Goal: Information Seeking & Learning: Learn about a topic

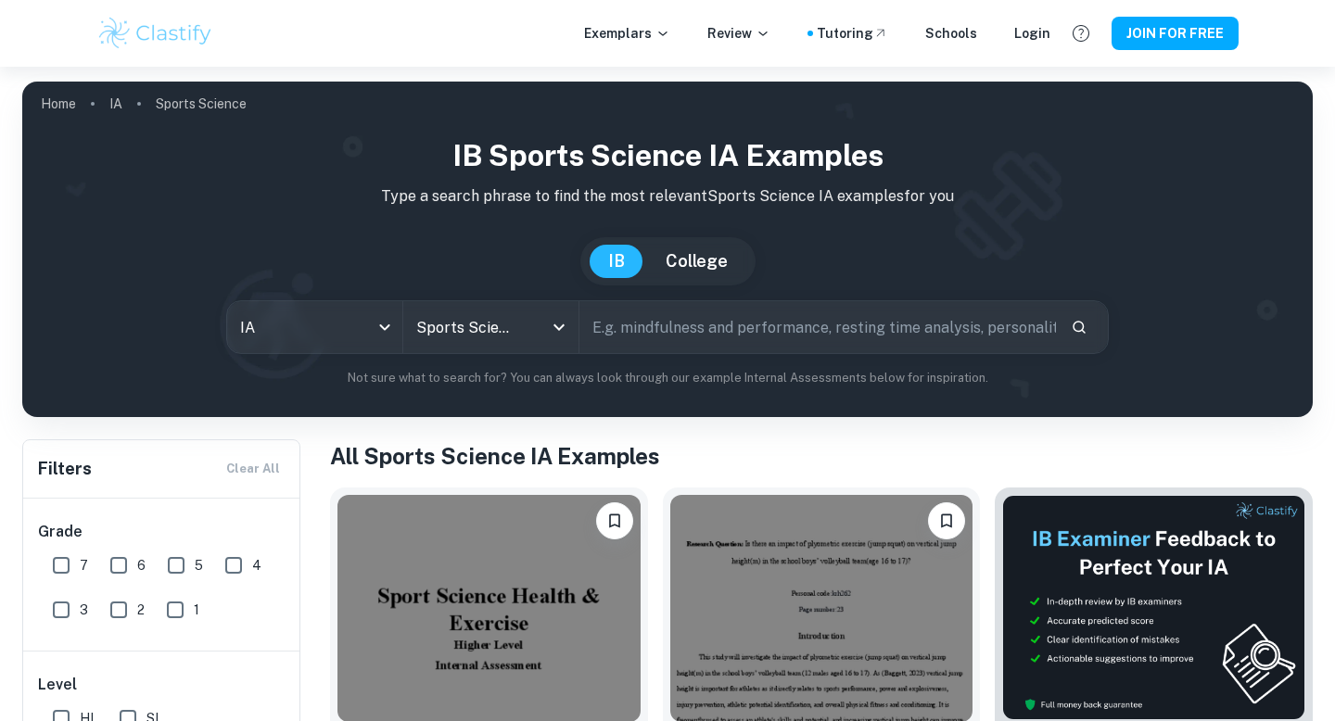
scroll to position [516, 0]
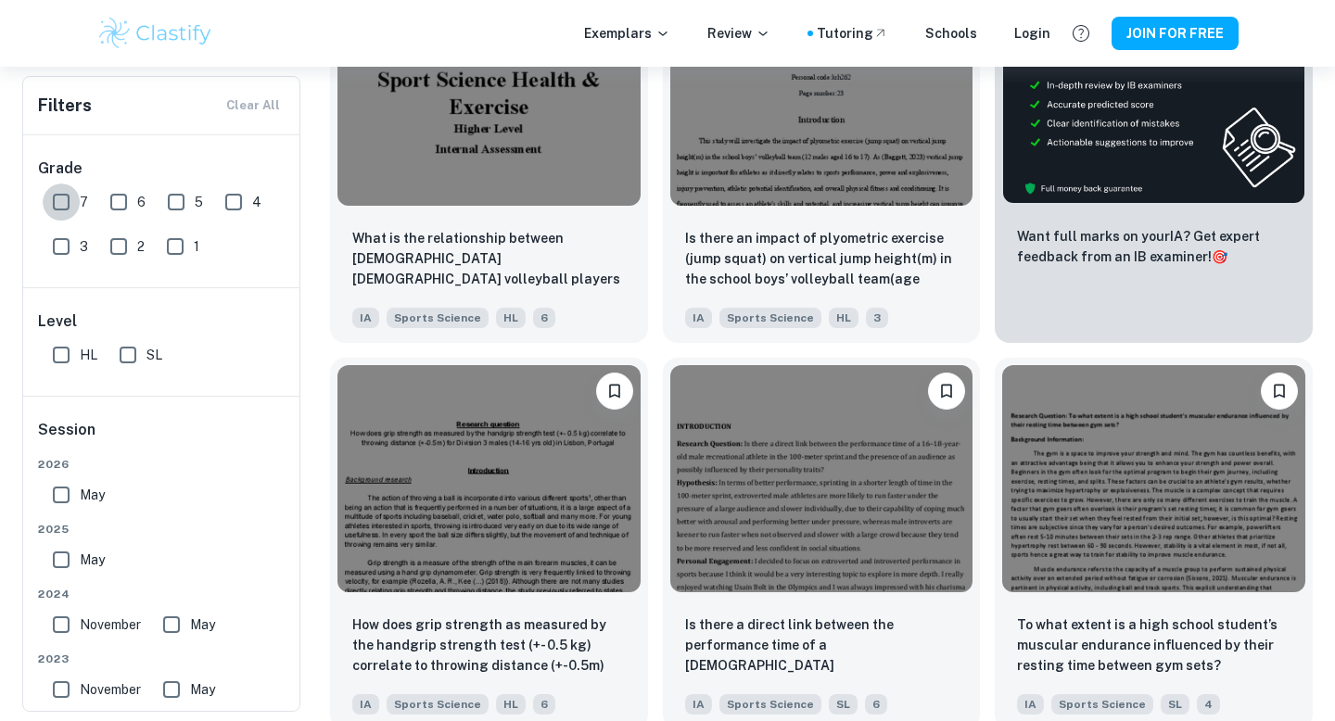
click at [56, 201] on input "7" at bounding box center [61, 202] width 37 height 37
checkbox input "true"
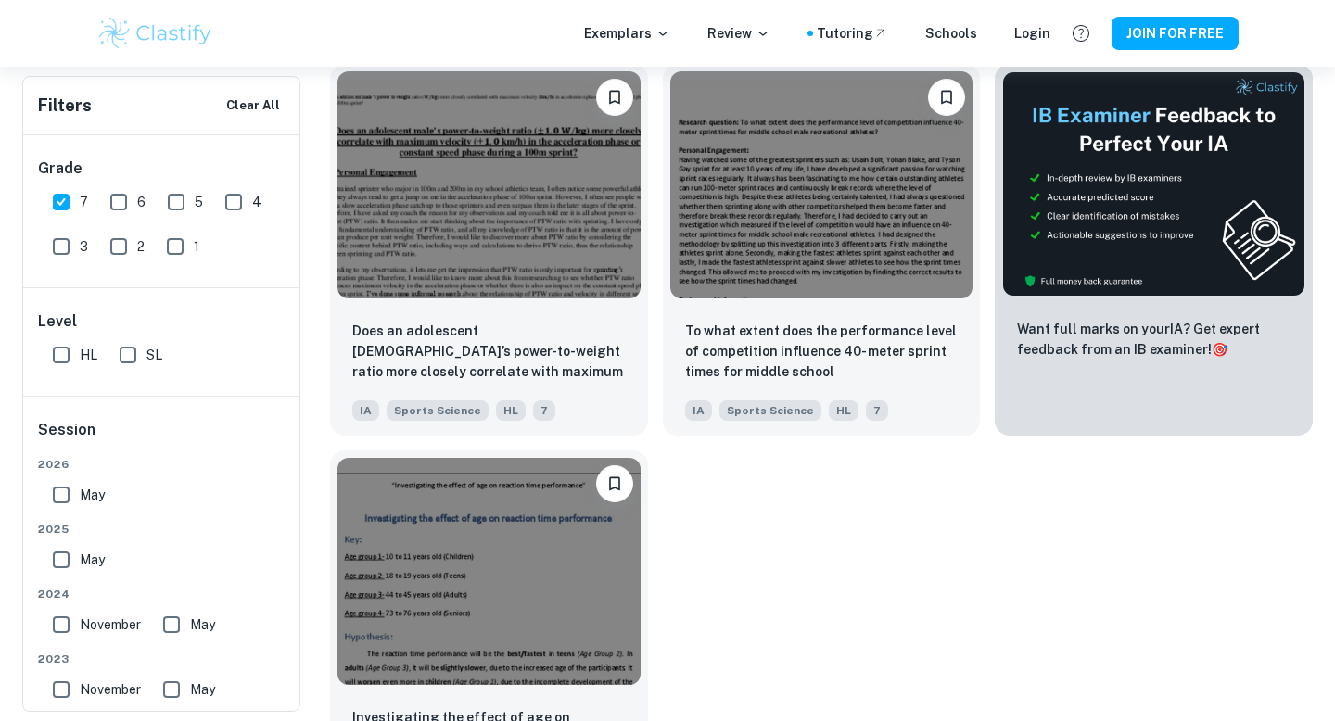
scroll to position [438, 0]
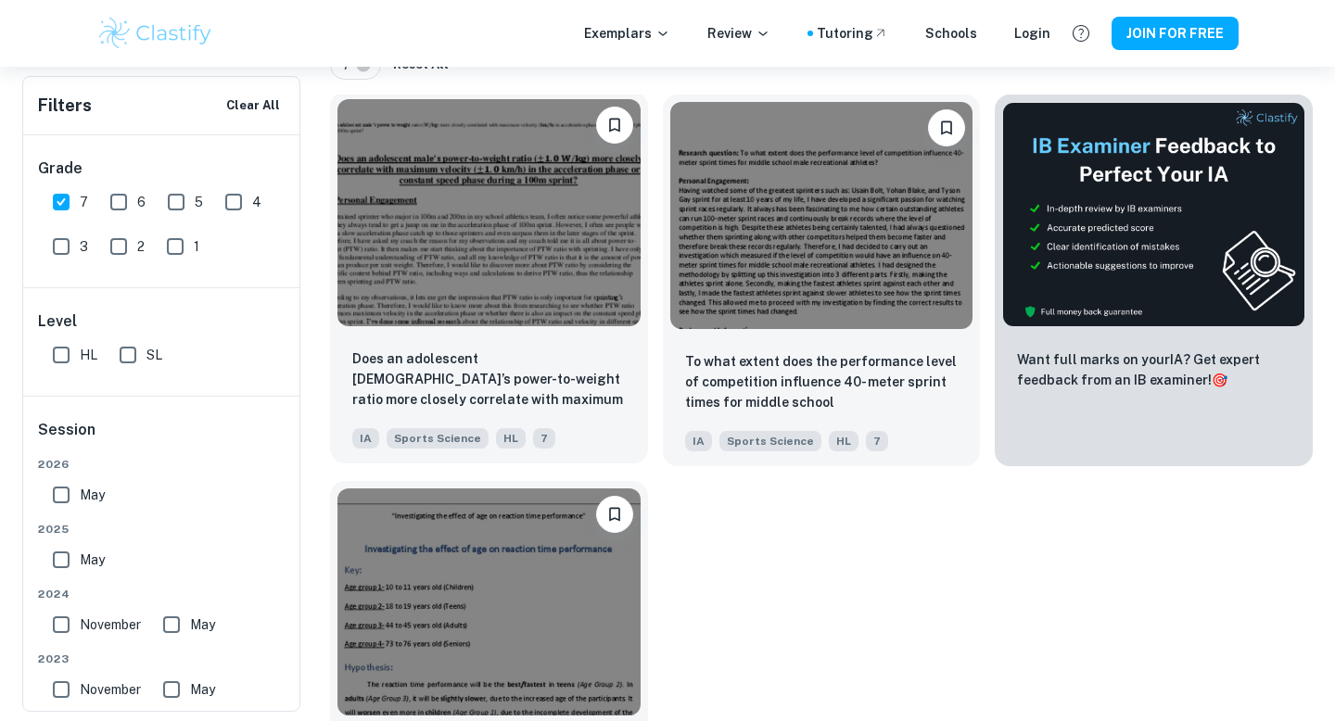
click at [503, 304] on img at bounding box center [488, 212] width 303 height 227
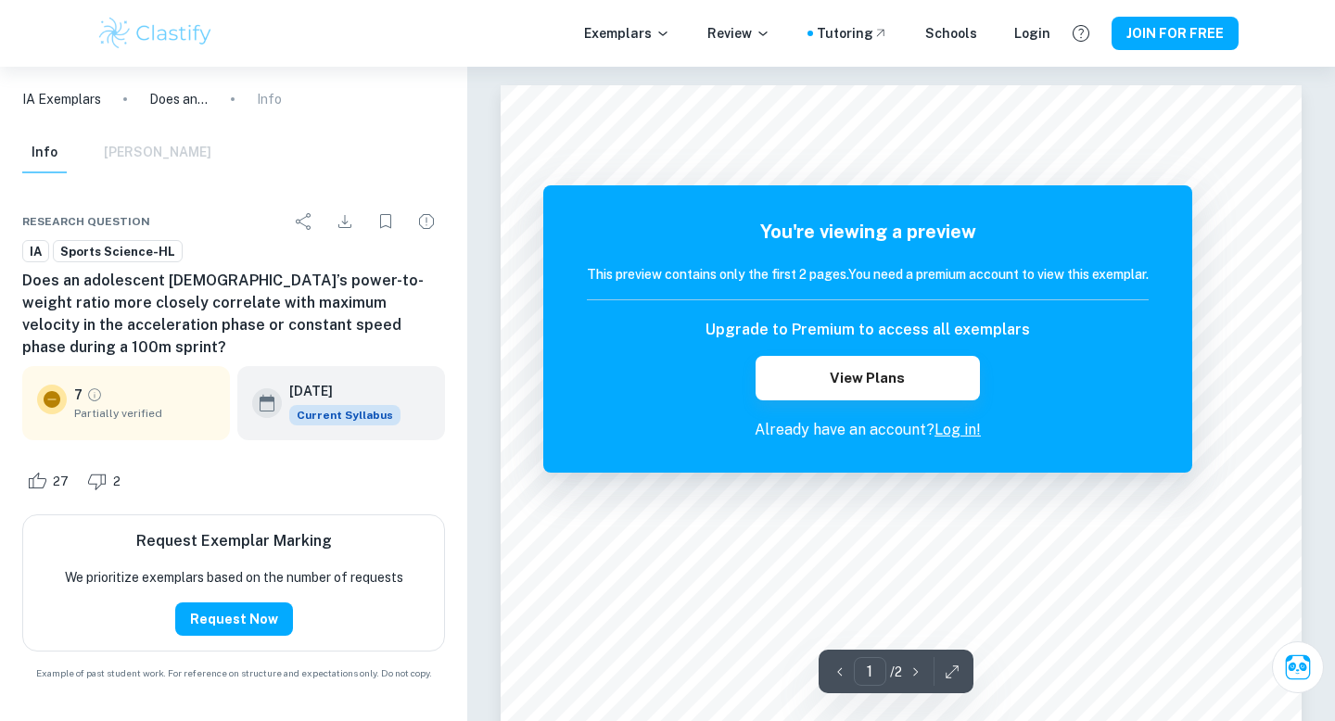
click at [1013, 411] on div "You're viewing a preview This preview contains only the first 2 pages. You need…" at bounding box center [868, 329] width 562 height 223
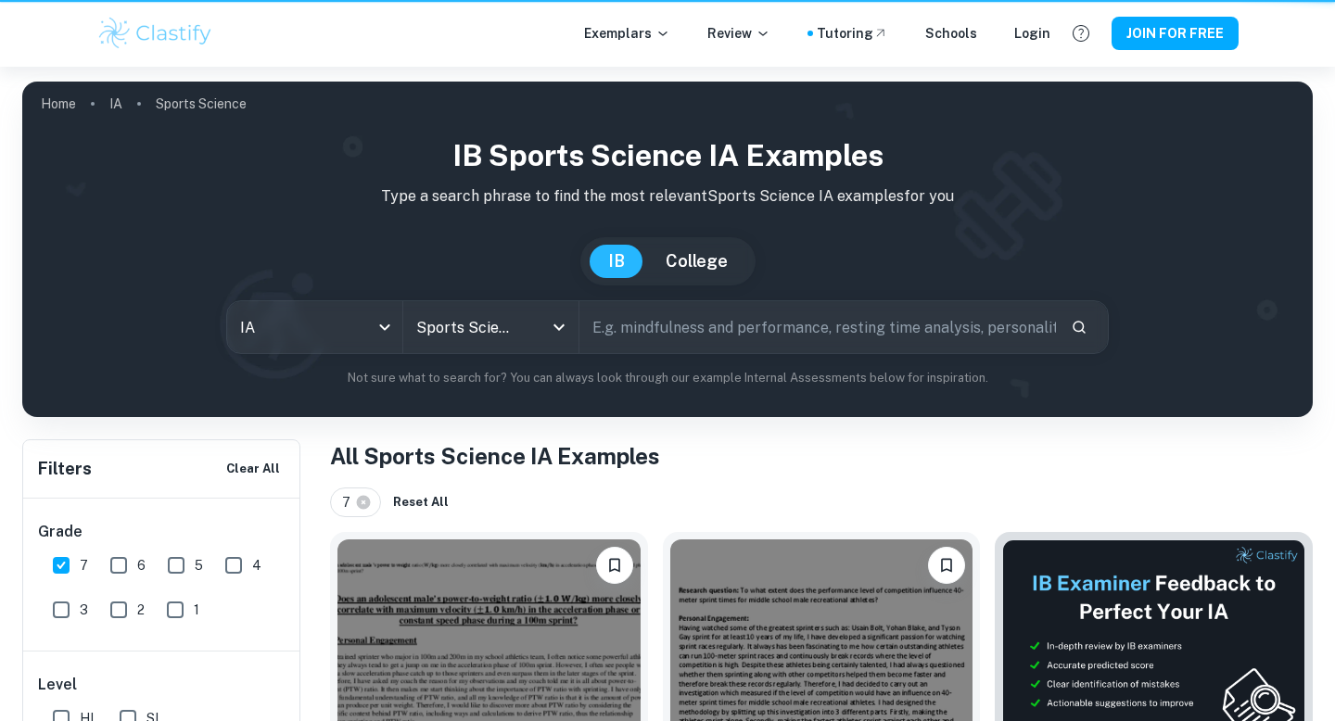
scroll to position [438, 0]
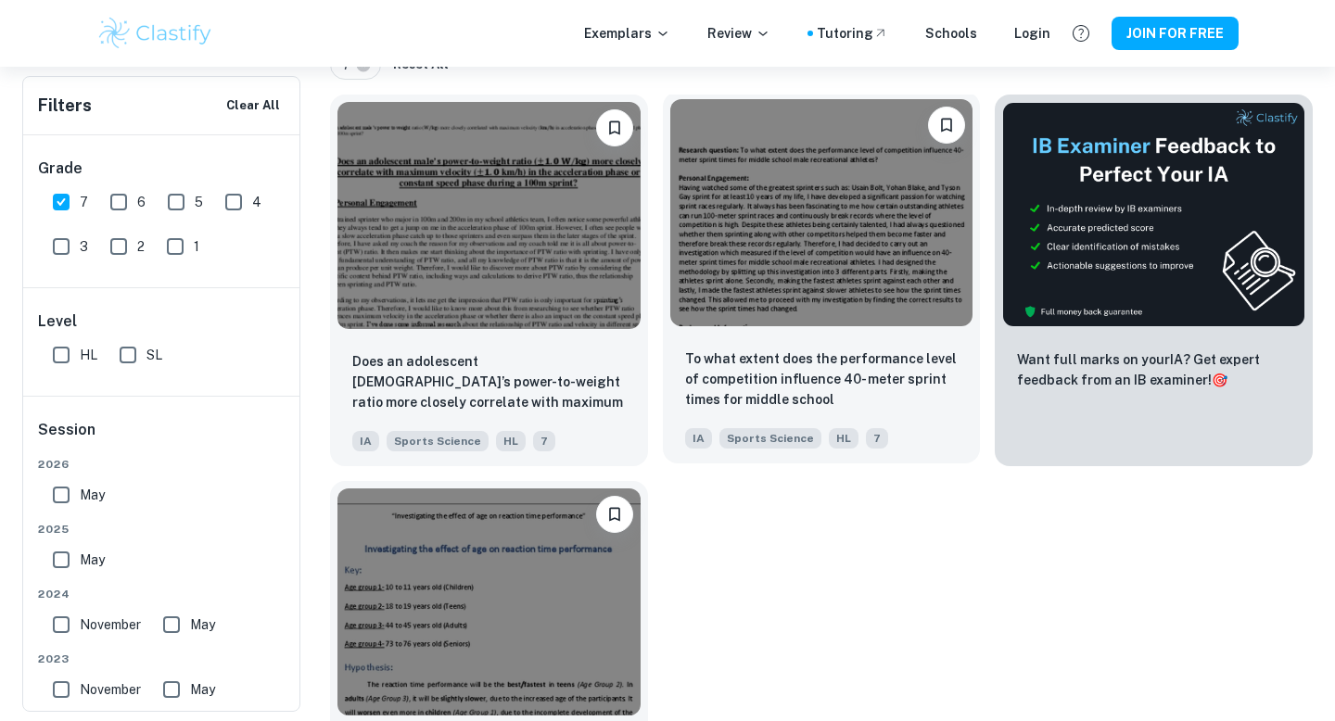
click at [845, 382] on p "To what extent does the performance level of competition influence 40- meter sp…" at bounding box center [821, 380] width 273 height 63
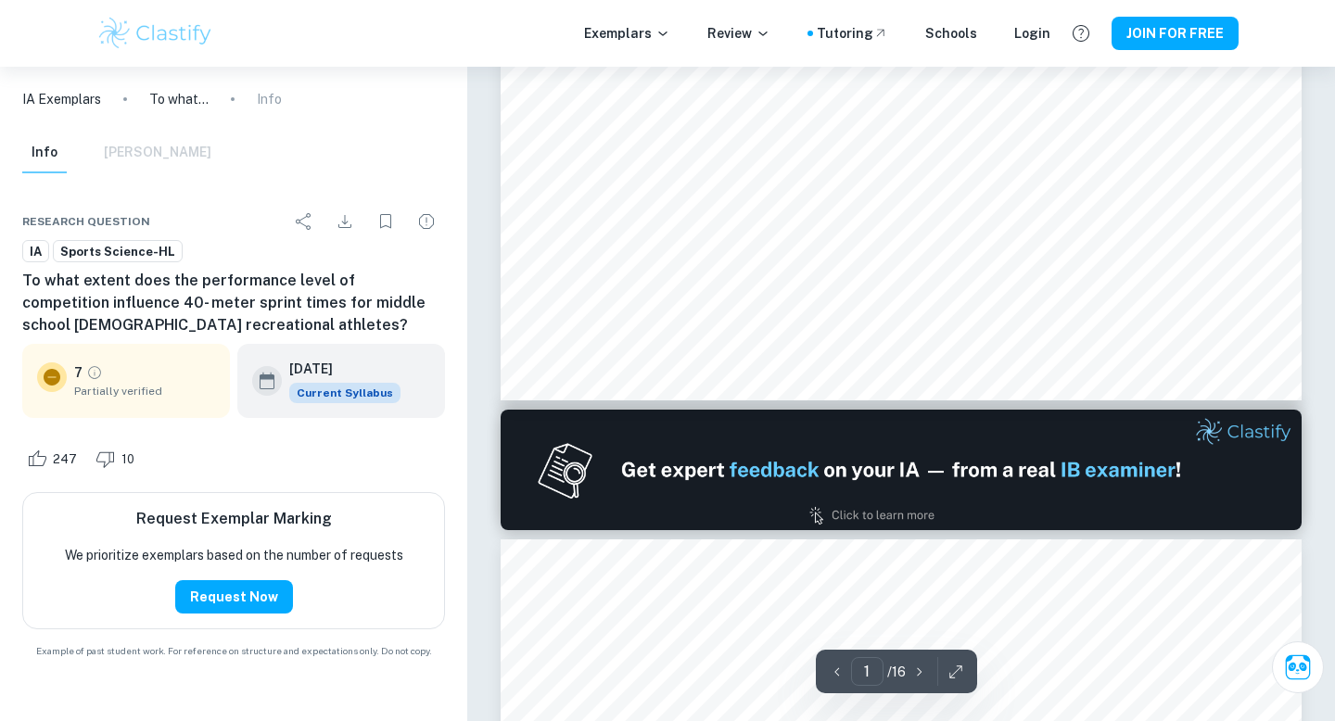
type input "2"
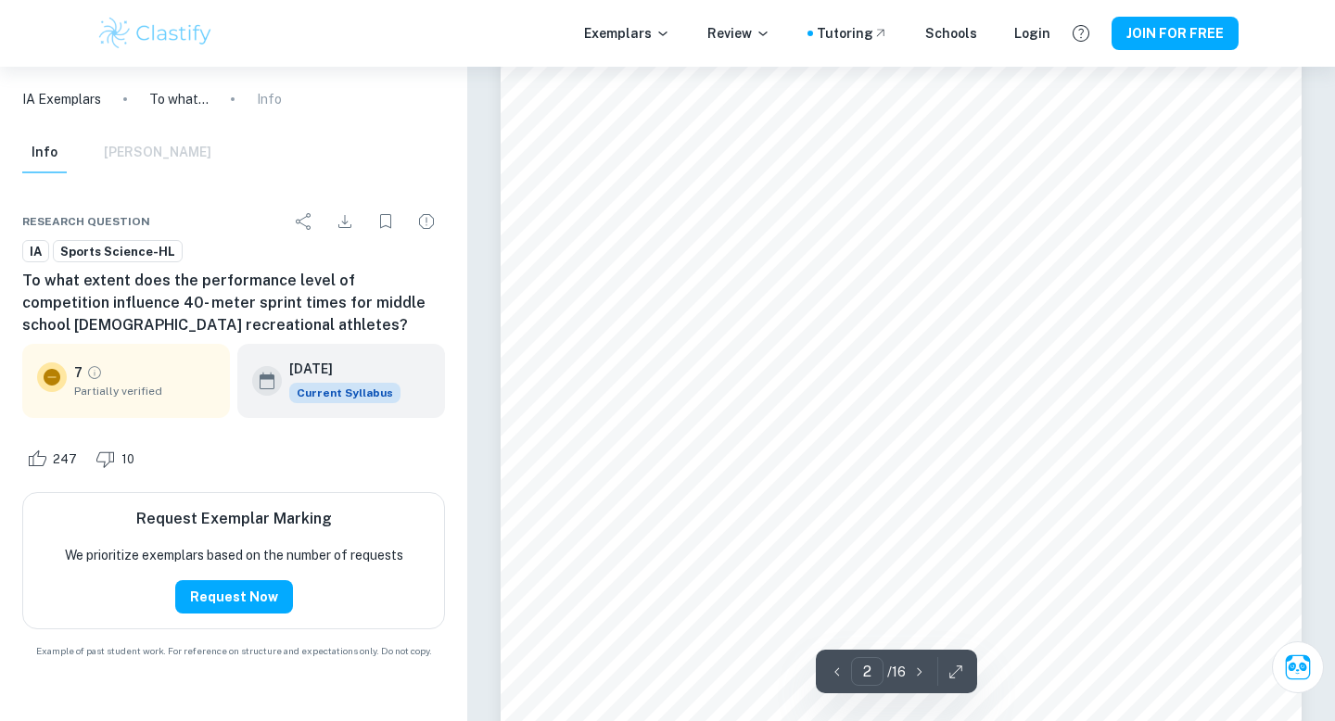
scroll to position [1771, 0]
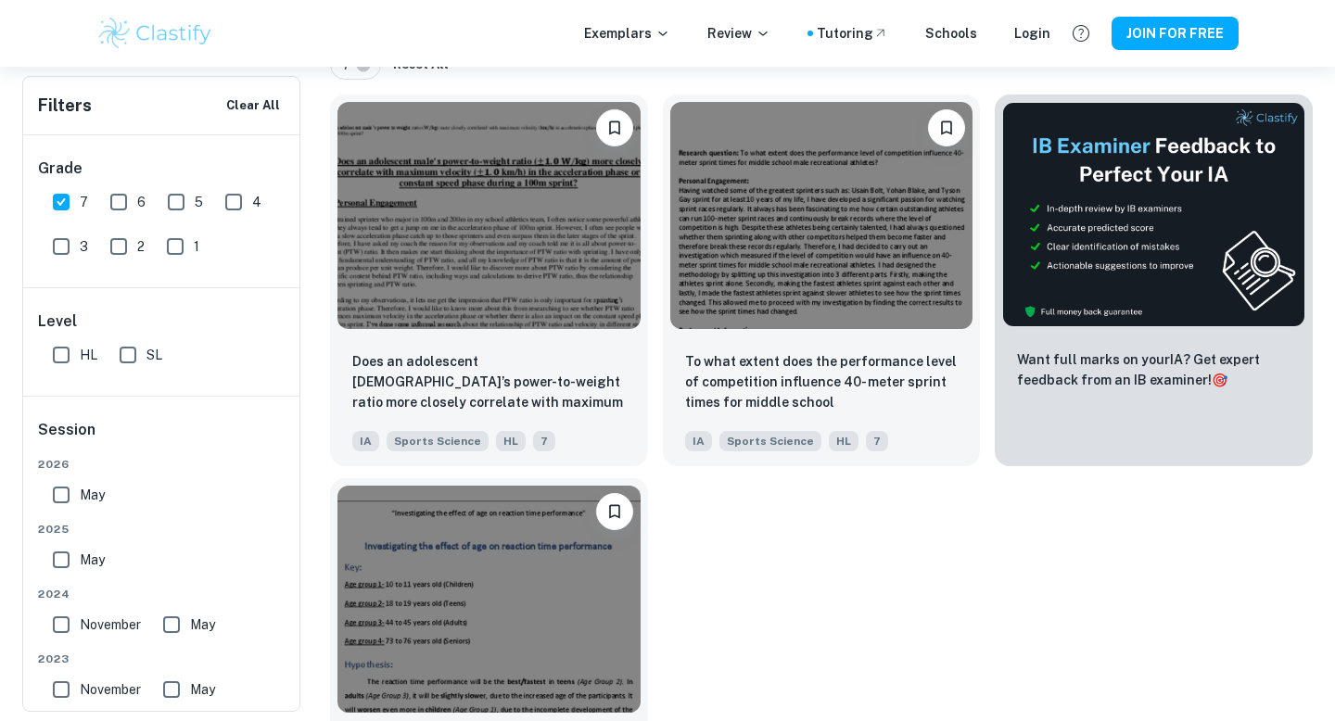
scroll to position [569, 0]
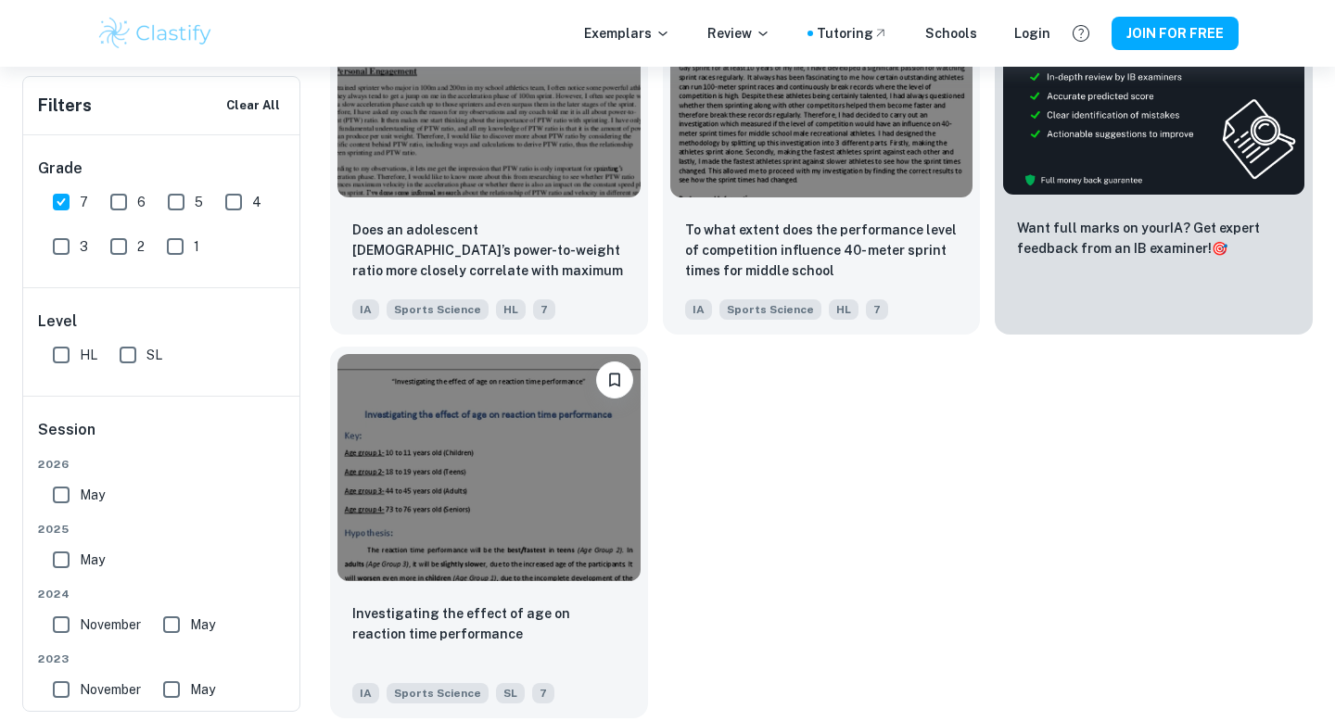
click at [502, 624] on p "Investigating the effect of age on reaction time performance" at bounding box center [488, 624] width 273 height 41
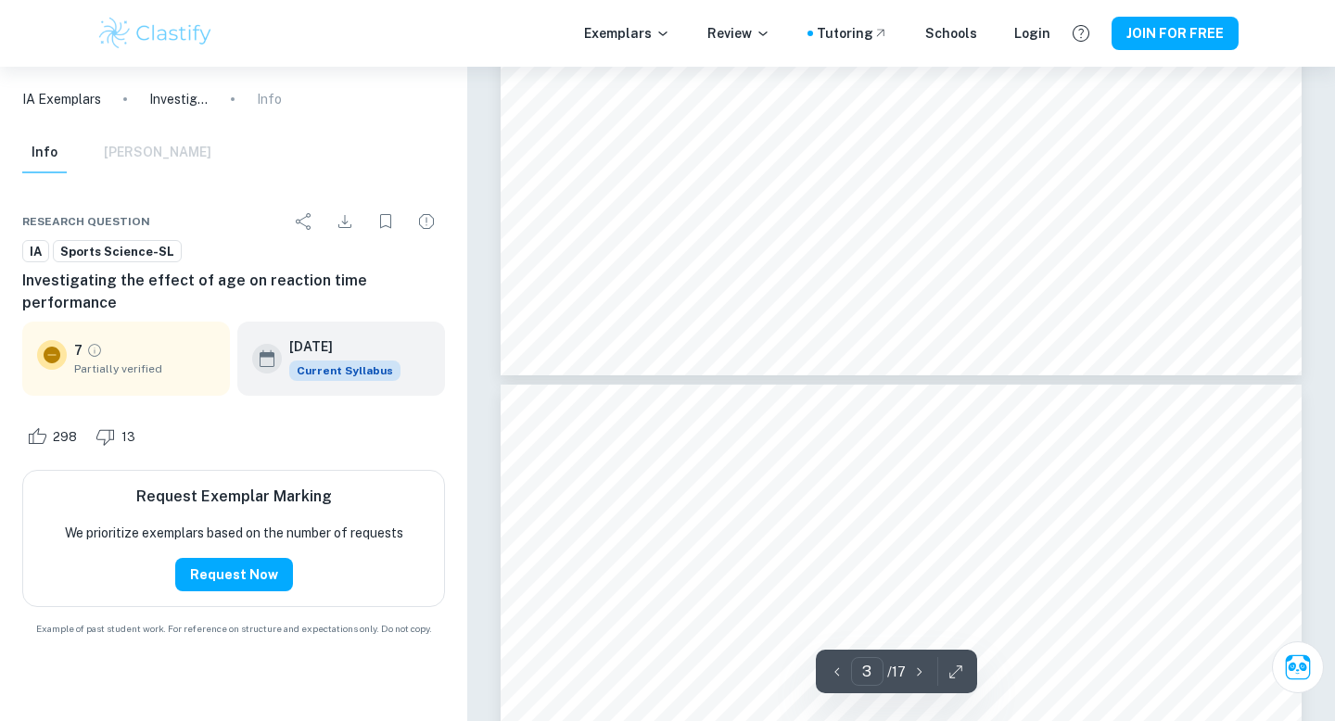
scroll to position [1239, 0]
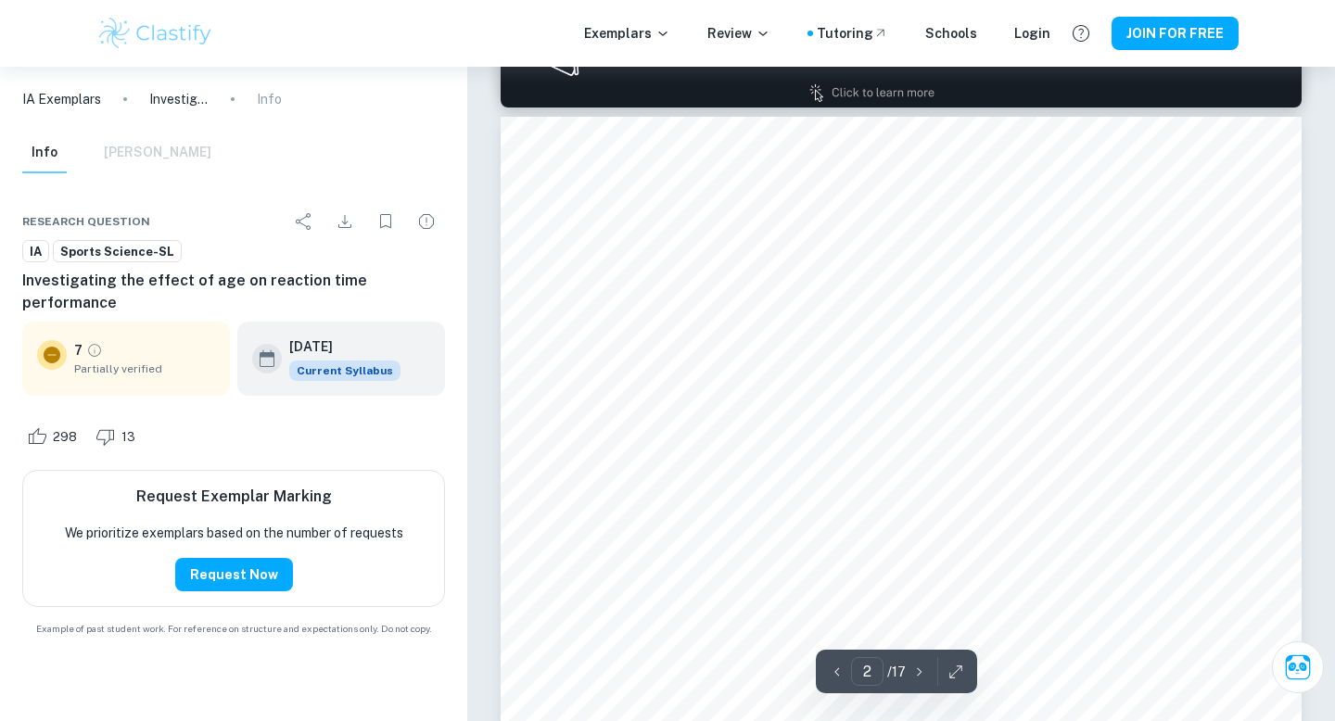
type input "1"
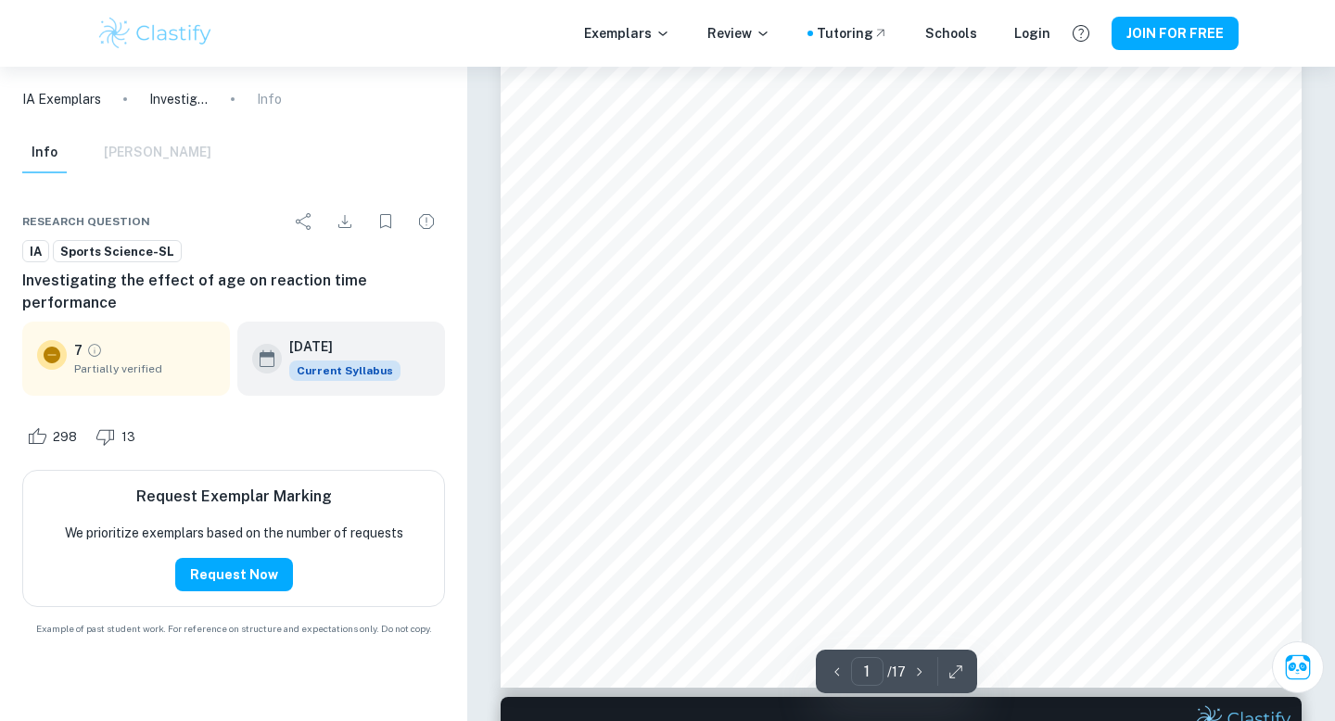
scroll to position [526, 0]
